Goal: Information Seeking & Learning: Learn about a topic

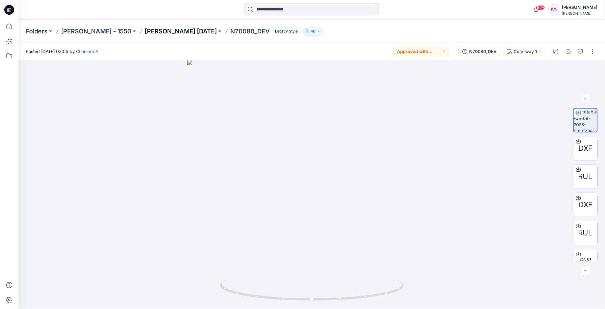
click at [152, 33] on p "[PERSON_NAME] [DATE]" at bounding box center [181, 31] width 72 height 9
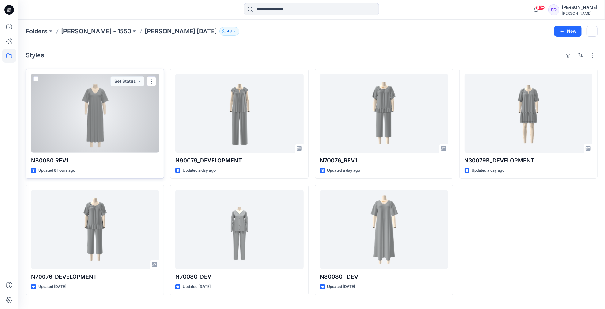
click at [94, 114] on div at bounding box center [95, 113] width 128 height 79
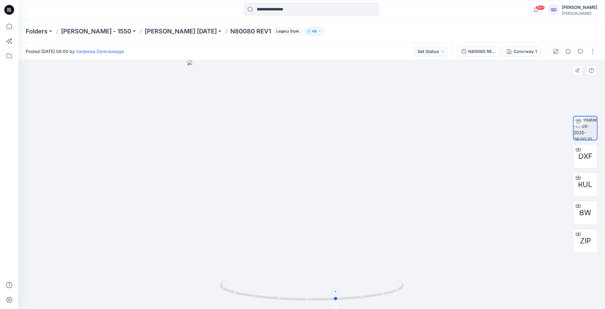
drag, startPoint x: 312, startPoint y: 301, endPoint x: 337, endPoint y: 296, distance: 25.3
click at [337, 296] on icon at bounding box center [313, 290] width 186 height 23
click at [159, 29] on p "[PERSON_NAME] [DATE]" at bounding box center [181, 31] width 72 height 9
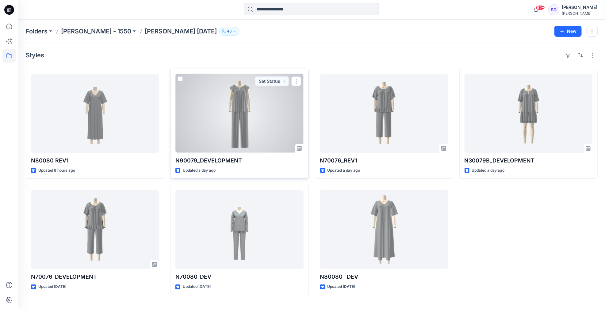
click at [233, 110] on div at bounding box center [239, 113] width 128 height 79
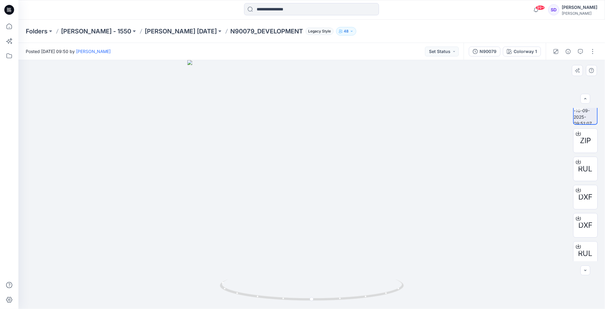
scroll to position [7, 0]
click at [584, 142] on span "ZIP" at bounding box center [585, 141] width 11 height 11
click at [148, 32] on p "[PERSON_NAME] [DATE]" at bounding box center [181, 31] width 72 height 9
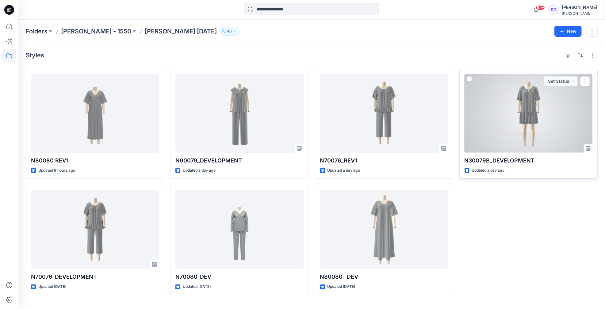
click at [513, 112] on div at bounding box center [529, 113] width 128 height 79
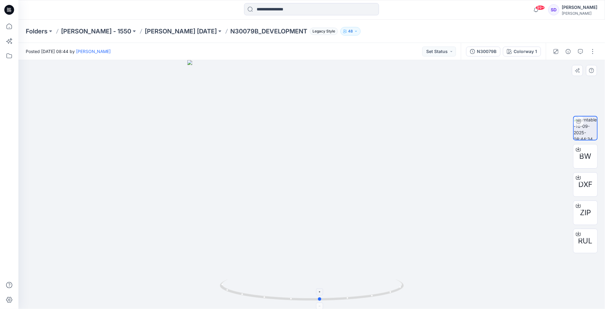
drag, startPoint x: 312, startPoint y: 300, endPoint x: 320, endPoint y: 296, distance: 9.2
click at [320, 296] on icon at bounding box center [313, 290] width 186 height 23
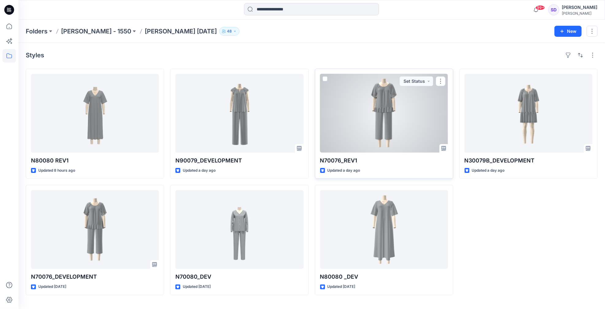
click at [396, 106] on div at bounding box center [384, 113] width 128 height 79
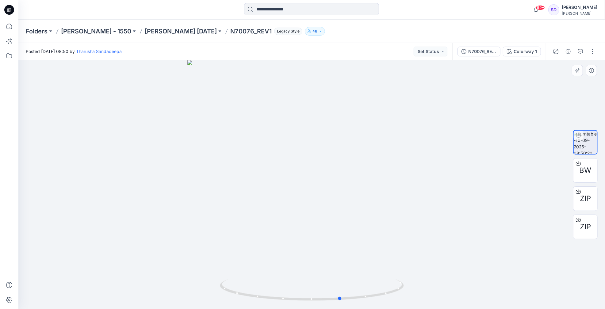
drag, startPoint x: 312, startPoint y: 298, endPoint x: 341, endPoint y: 279, distance: 35.0
click at [341, 279] on div at bounding box center [311, 184] width 587 height 249
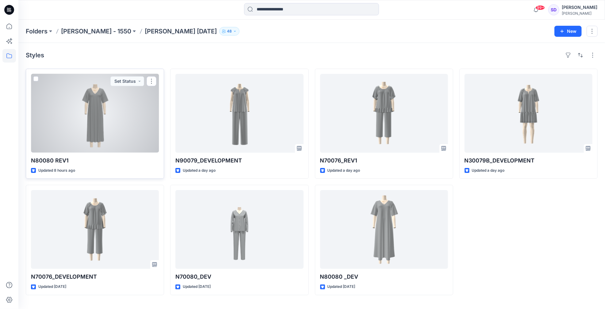
click at [104, 102] on div at bounding box center [95, 113] width 128 height 79
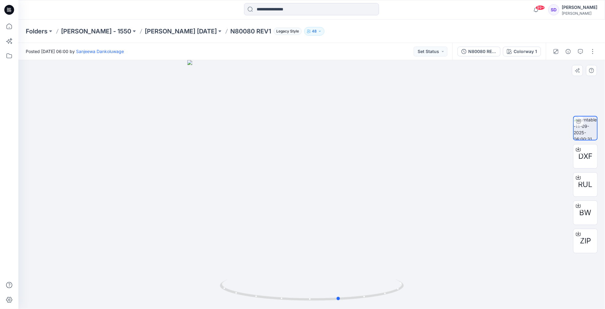
drag, startPoint x: 311, startPoint y: 299, endPoint x: 339, endPoint y: 277, distance: 35.0
click at [339, 277] on div at bounding box center [311, 184] width 587 height 249
click at [159, 33] on p "[PERSON_NAME] [DATE]" at bounding box center [181, 31] width 72 height 9
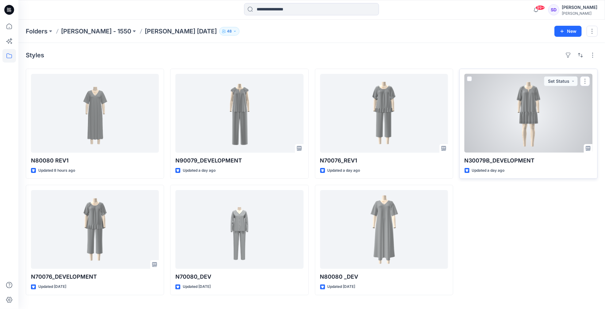
click at [534, 111] on div at bounding box center [529, 113] width 128 height 79
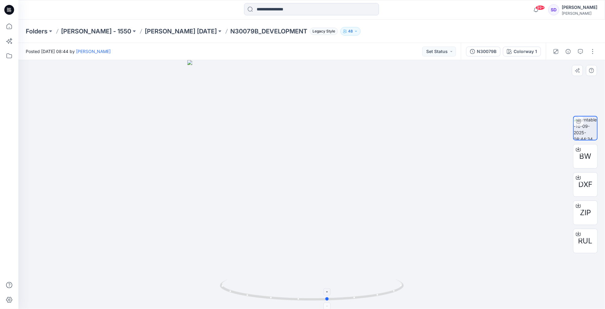
drag, startPoint x: 312, startPoint y: 299, endPoint x: 328, endPoint y: 296, distance: 16.3
click at [328, 296] on icon at bounding box center [313, 290] width 186 height 23
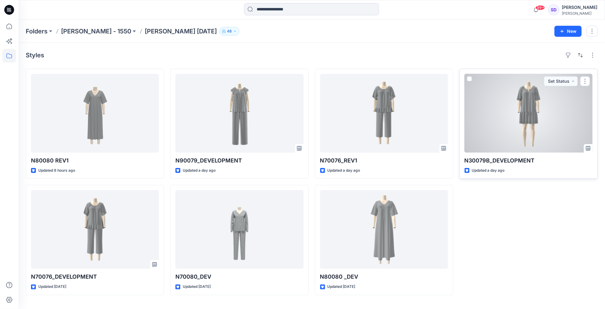
click at [524, 123] on div at bounding box center [529, 113] width 128 height 79
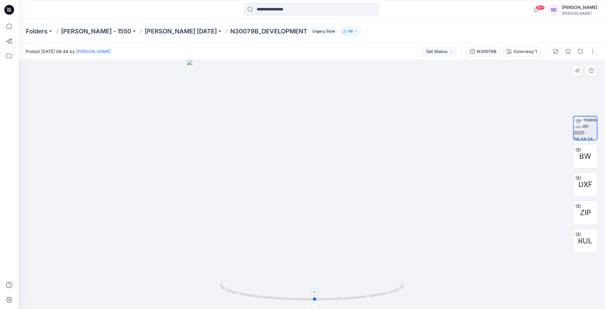
drag, startPoint x: 311, startPoint y: 299, endPoint x: 313, endPoint y: 290, distance: 9.1
click at [313, 290] on icon at bounding box center [313, 290] width 186 height 23
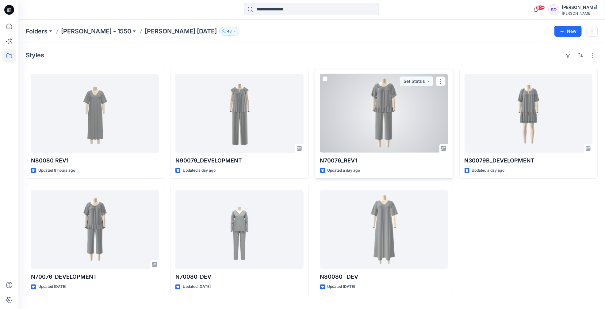
click at [379, 118] on div at bounding box center [384, 113] width 128 height 79
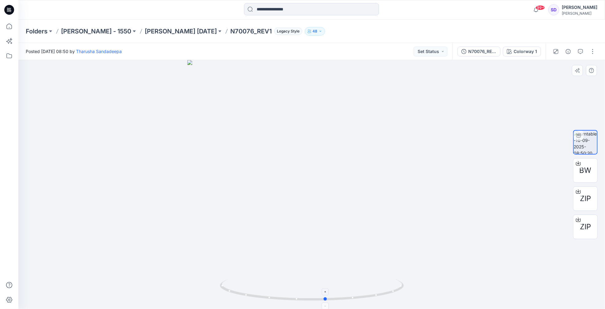
drag, startPoint x: 311, startPoint y: 301, endPoint x: 325, endPoint y: 297, distance: 14.6
click at [325, 297] on icon at bounding box center [313, 290] width 186 height 23
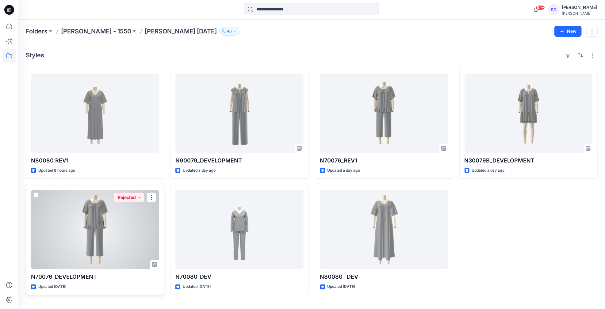
click at [93, 225] on div at bounding box center [95, 229] width 128 height 79
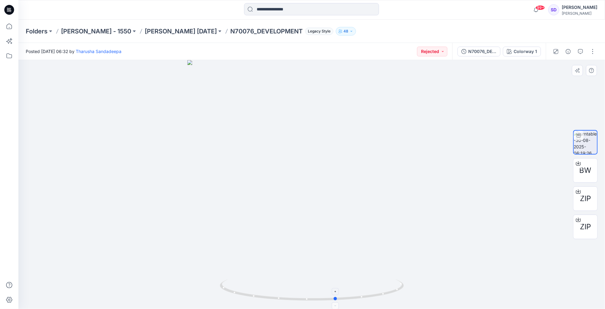
drag, startPoint x: 313, startPoint y: 299, endPoint x: 338, endPoint y: 302, distance: 24.8
click at [338, 302] on icon at bounding box center [313, 290] width 186 height 23
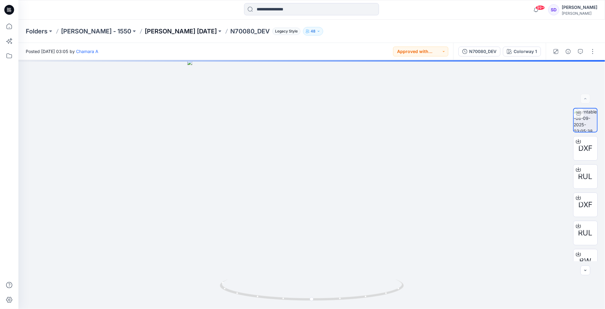
click at [158, 32] on p "[PERSON_NAME] [DATE]" at bounding box center [181, 31] width 72 height 9
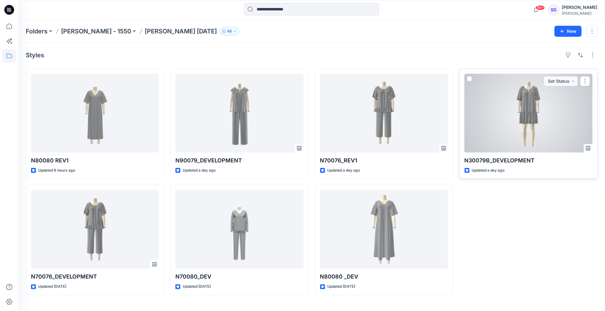
click at [528, 108] on div at bounding box center [529, 113] width 128 height 79
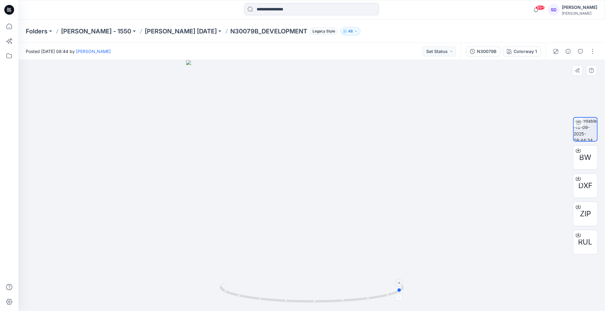
drag, startPoint x: 312, startPoint y: 302, endPoint x: 402, endPoint y: 287, distance: 92.0
click at [402, 287] on icon at bounding box center [313, 293] width 186 height 23
drag, startPoint x: 401, startPoint y: 292, endPoint x: 415, endPoint y: 290, distance: 13.7
click at [415, 290] on div at bounding box center [311, 185] width 587 height 251
drag, startPoint x: 233, startPoint y: 296, endPoint x: 308, endPoint y: 307, distance: 75.7
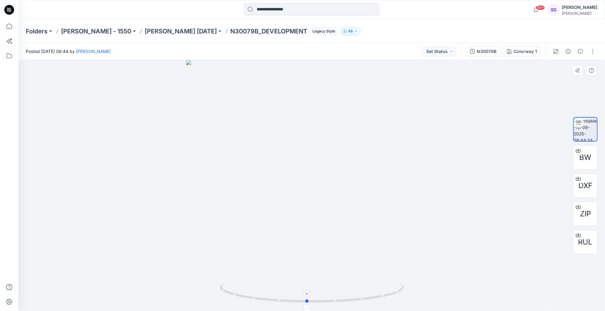
click at [308, 305] on icon at bounding box center [313, 293] width 186 height 23
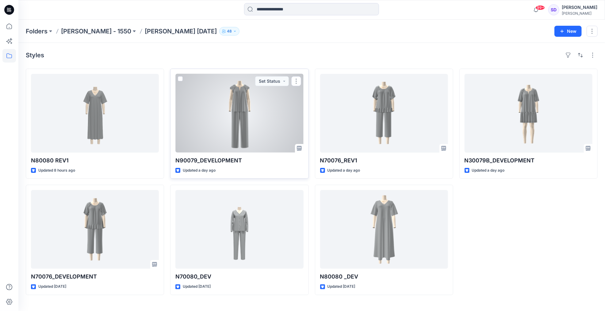
click at [247, 106] on div at bounding box center [239, 113] width 128 height 79
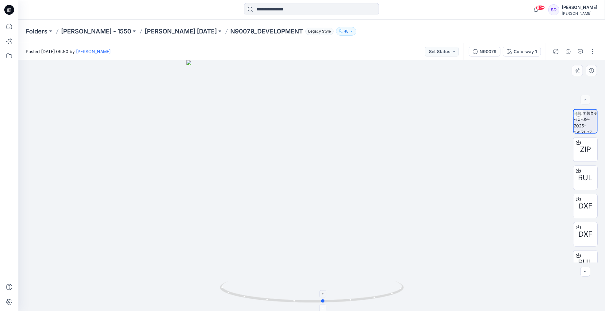
drag, startPoint x: 312, startPoint y: 300, endPoint x: 323, endPoint y: 305, distance: 12.9
click at [323, 304] on icon at bounding box center [313, 292] width 186 height 23
click at [82, 15] on div at bounding box center [91, 9] width 147 height 13
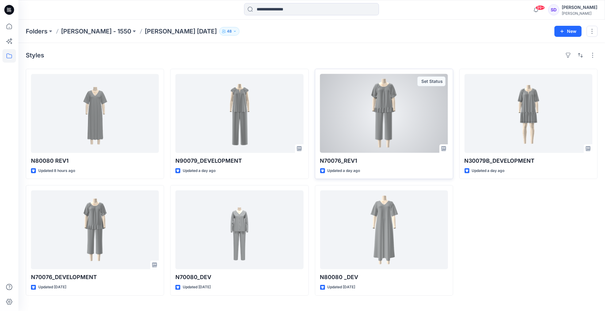
click at [387, 112] on div at bounding box center [384, 113] width 128 height 79
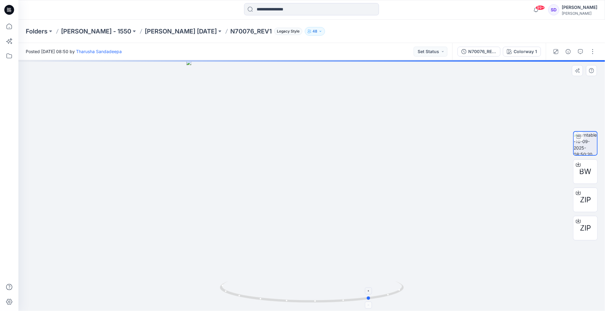
drag, startPoint x: 312, startPoint y: 302, endPoint x: 371, endPoint y: 306, distance: 59.0
click at [371, 304] on icon at bounding box center [313, 292] width 186 height 23
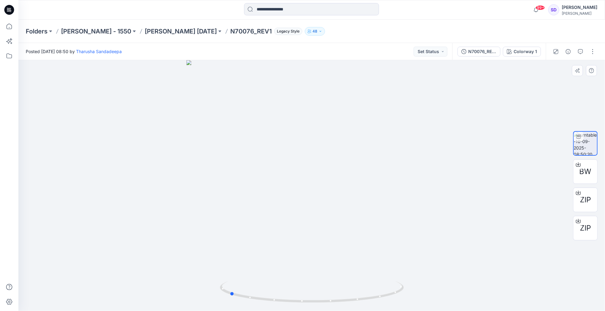
drag, startPoint x: 369, startPoint y: 298, endPoint x: 412, endPoint y: 289, distance: 43.7
click at [412, 289] on div at bounding box center [311, 185] width 587 height 251
drag, startPoint x: 231, startPoint y: 293, endPoint x: 314, endPoint y: 287, distance: 83.1
click at [314, 287] on icon at bounding box center [313, 292] width 186 height 23
click at [313, 293] on icon at bounding box center [312, 294] width 4 height 4
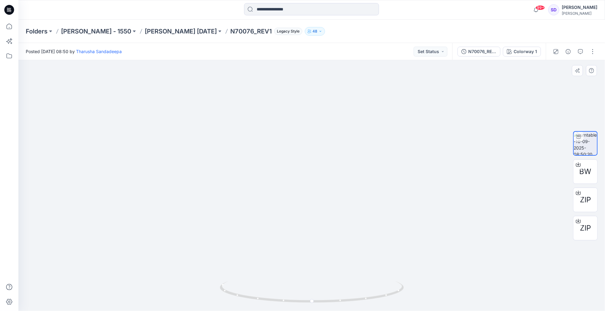
drag, startPoint x: 326, startPoint y: 126, endPoint x: 317, endPoint y: 217, distance: 91.5
click at [317, 217] on img at bounding box center [312, 160] width 534 height 301
drag, startPoint x: 357, startPoint y: 146, endPoint x: 357, endPoint y: 164, distance: 17.5
click at [357, 164] on img at bounding box center [312, 169] width 534 height 284
drag, startPoint x: 312, startPoint y: 302, endPoint x: 409, endPoint y: 277, distance: 100.7
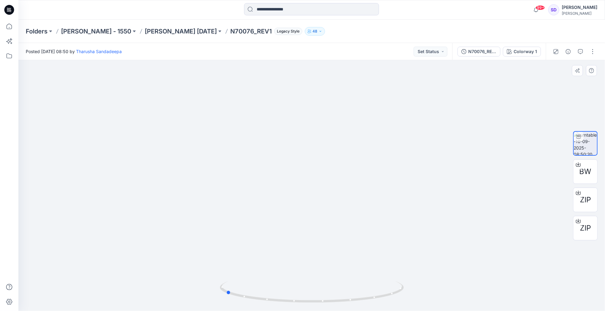
click at [409, 277] on div at bounding box center [311, 185] width 587 height 251
drag, startPoint x: 330, startPoint y: 98, endPoint x: 323, endPoint y: 139, distance: 40.9
click at [323, 139] on img at bounding box center [312, 185] width 534 height 251
drag, startPoint x: 228, startPoint y: 292, endPoint x: 314, endPoint y: 287, distance: 86.0
click at [314, 287] on icon at bounding box center [313, 292] width 186 height 23
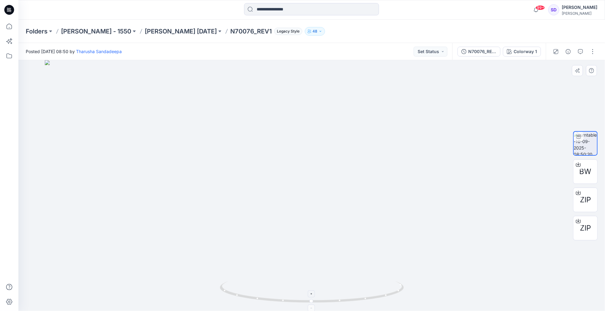
click at [312, 306] on icon at bounding box center [312, 308] width 4 height 4
drag, startPoint x: 312, startPoint y: 302, endPoint x: 374, endPoint y: 297, distance: 61.8
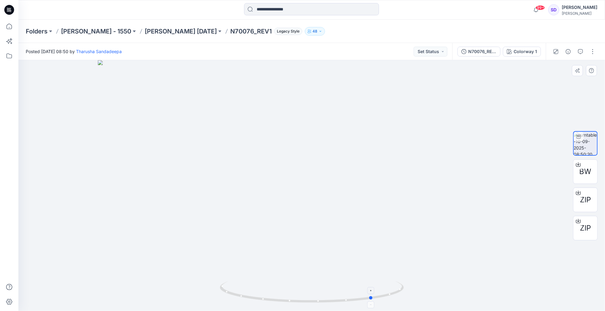
click at [374, 297] on icon at bounding box center [313, 292] width 186 height 23
drag, startPoint x: 374, startPoint y: 299, endPoint x: 265, endPoint y: 303, distance: 108.6
click at [265, 303] on icon at bounding box center [313, 292] width 186 height 23
drag, startPoint x: 265, startPoint y: 301, endPoint x: 306, endPoint y: 302, distance: 41.1
click at [306, 302] on icon at bounding box center [313, 292] width 186 height 23
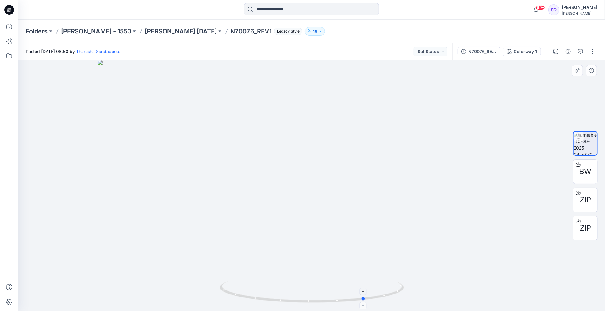
drag, startPoint x: 307, startPoint y: 301, endPoint x: 366, endPoint y: 297, distance: 59.4
click at [366, 297] on icon at bounding box center [313, 292] width 186 height 23
drag, startPoint x: 366, startPoint y: 301, endPoint x: 333, endPoint y: 301, distance: 32.2
click at [333, 301] on icon at bounding box center [313, 292] width 186 height 23
drag, startPoint x: 333, startPoint y: 300, endPoint x: 421, endPoint y: 285, distance: 89.3
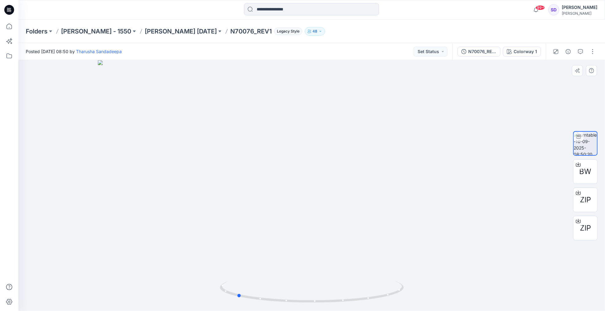
click at [421, 285] on div at bounding box center [311, 185] width 587 height 251
drag, startPoint x: 344, startPoint y: 301, endPoint x: 293, endPoint y: 301, distance: 50.6
click at [293, 301] on icon at bounding box center [313, 292] width 186 height 23
drag, startPoint x: 314, startPoint y: 302, endPoint x: 274, endPoint y: 304, distance: 39.9
click at [274, 304] on div at bounding box center [312, 295] width 184 height 31
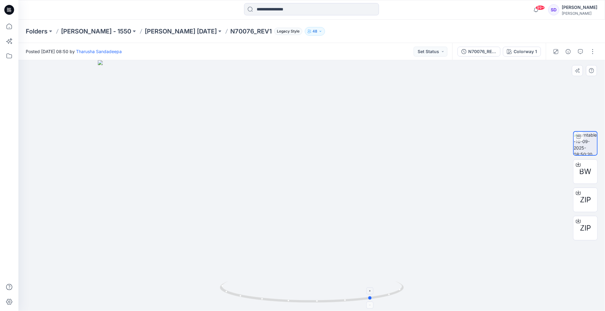
drag, startPoint x: 330, startPoint y: 299, endPoint x: 372, endPoint y: 299, distance: 42.0
click at [372, 299] on icon at bounding box center [313, 292] width 186 height 23
drag, startPoint x: 371, startPoint y: 298, endPoint x: 319, endPoint y: 304, distance: 52.8
click at [319, 304] on icon at bounding box center [313, 292] width 186 height 23
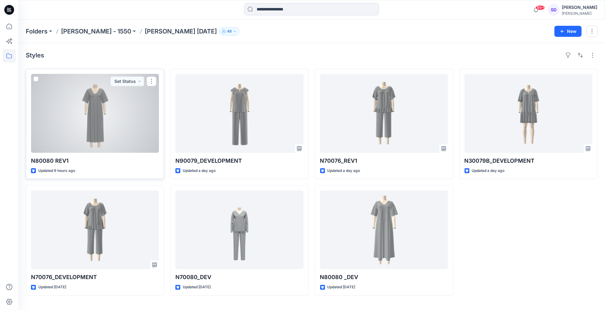
click at [107, 112] on div at bounding box center [95, 113] width 128 height 79
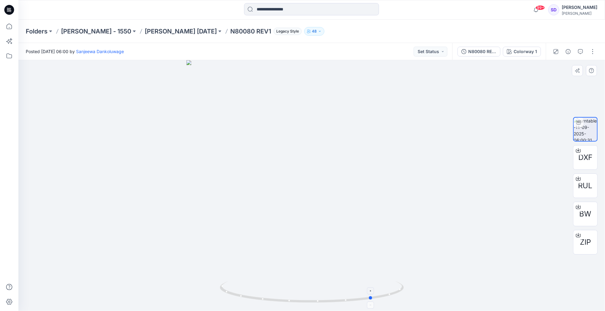
drag, startPoint x: 312, startPoint y: 301, endPoint x: 373, endPoint y: 293, distance: 61.5
click at [373, 293] on icon at bounding box center [313, 292] width 186 height 23
drag, startPoint x: 373, startPoint y: 293, endPoint x: 376, endPoint y: 293, distance: 3.7
click at [376, 293] on icon at bounding box center [313, 292] width 186 height 23
click at [368, 305] on div at bounding box center [370, 304] width 7 height 7
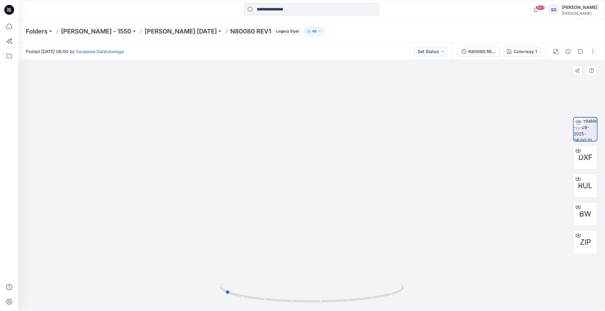
drag, startPoint x: 371, startPoint y: 299, endPoint x: 407, endPoint y: 288, distance: 37.4
click at [407, 288] on div at bounding box center [311, 185] width 587 height 251
drag, startPoint x: 229, startPoint y: 291, endPoint x: 298, endPoint y: 299, distance: 69.8
click at [298, 299] on icon at bounding box center [313, 292] width 186 height 23
click at [297, 293] on foreignobject at bounding box center [294, 293] width 7 height 7
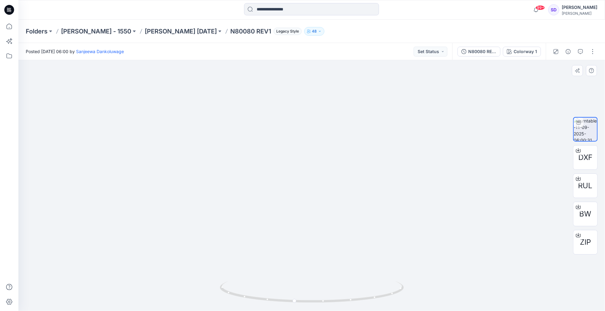
drag, startPoint x: 365, startPoint y: 115, endPoint x: 353, endPoint y: 172, distance: 58.0
click at [353, 172] on img at bounding box center [312, 176] width 399 height 269
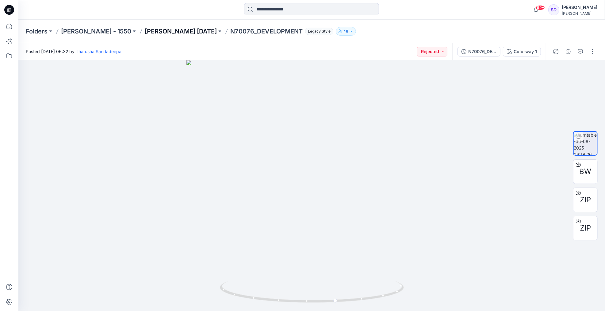
click at [145, 33] on p "[PERSON_NAME] [DATE]" at bounding box center [181, 31] width 72 height 9
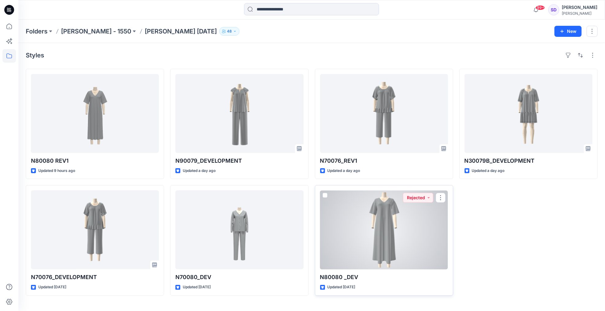
click at [374, 226] on div at bounding box center [384, 229] width 128 height 79
